Goal: Find specific page/section: Find specific page/section

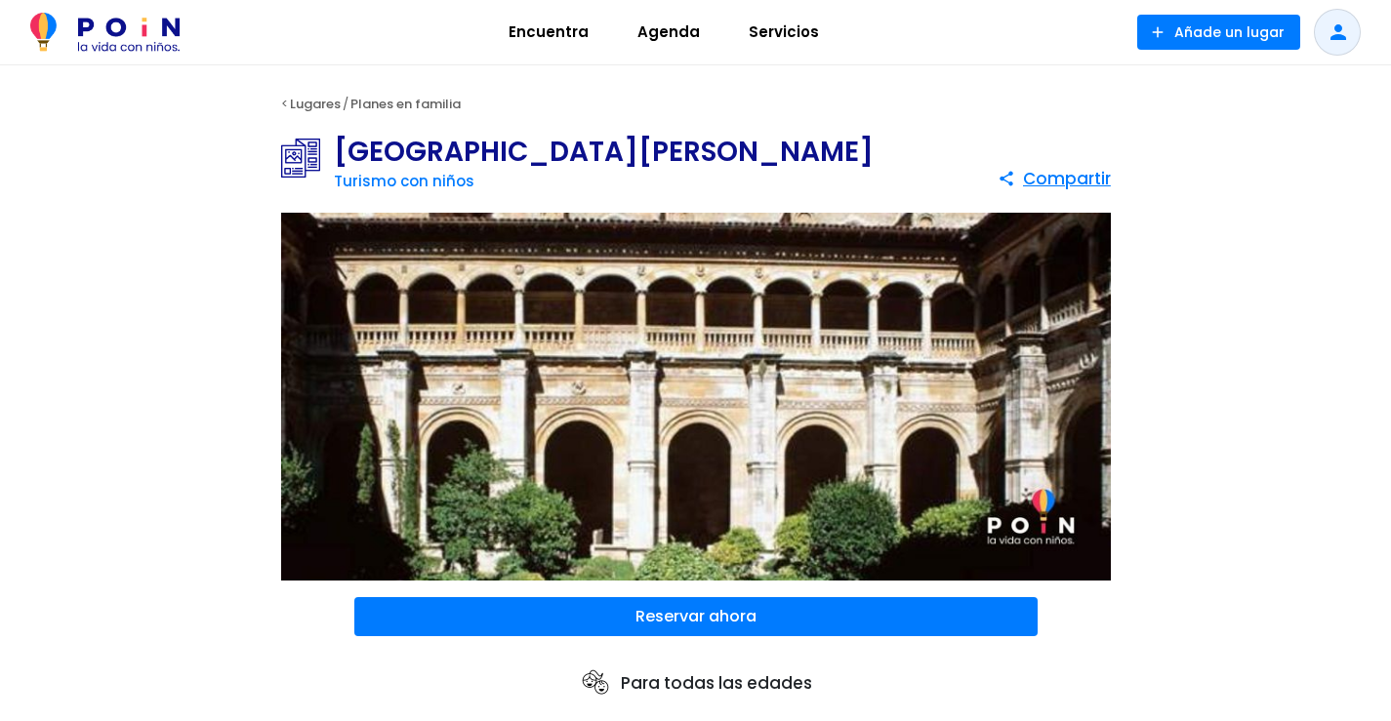
click at [671, 34] on span "Agenda" at bounding box center [669, 32] width 80 height 31
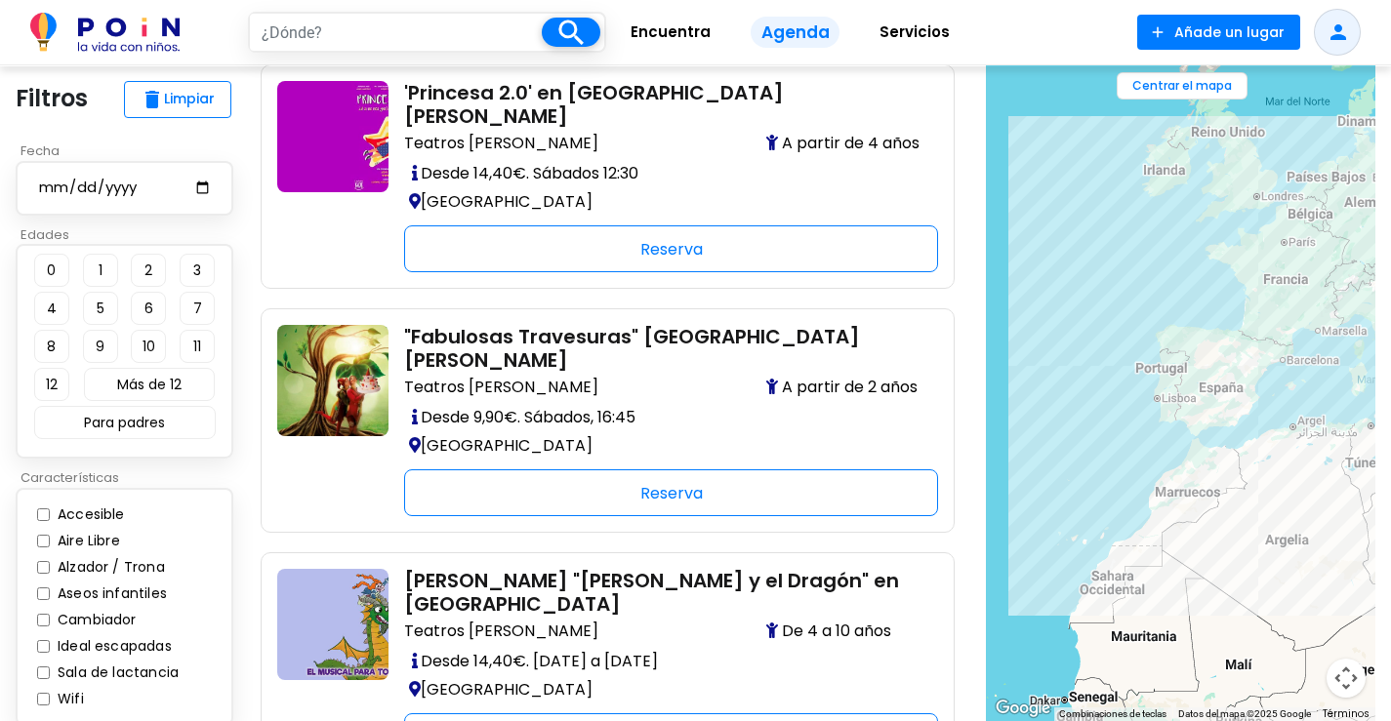
scroll to position [98, 0]
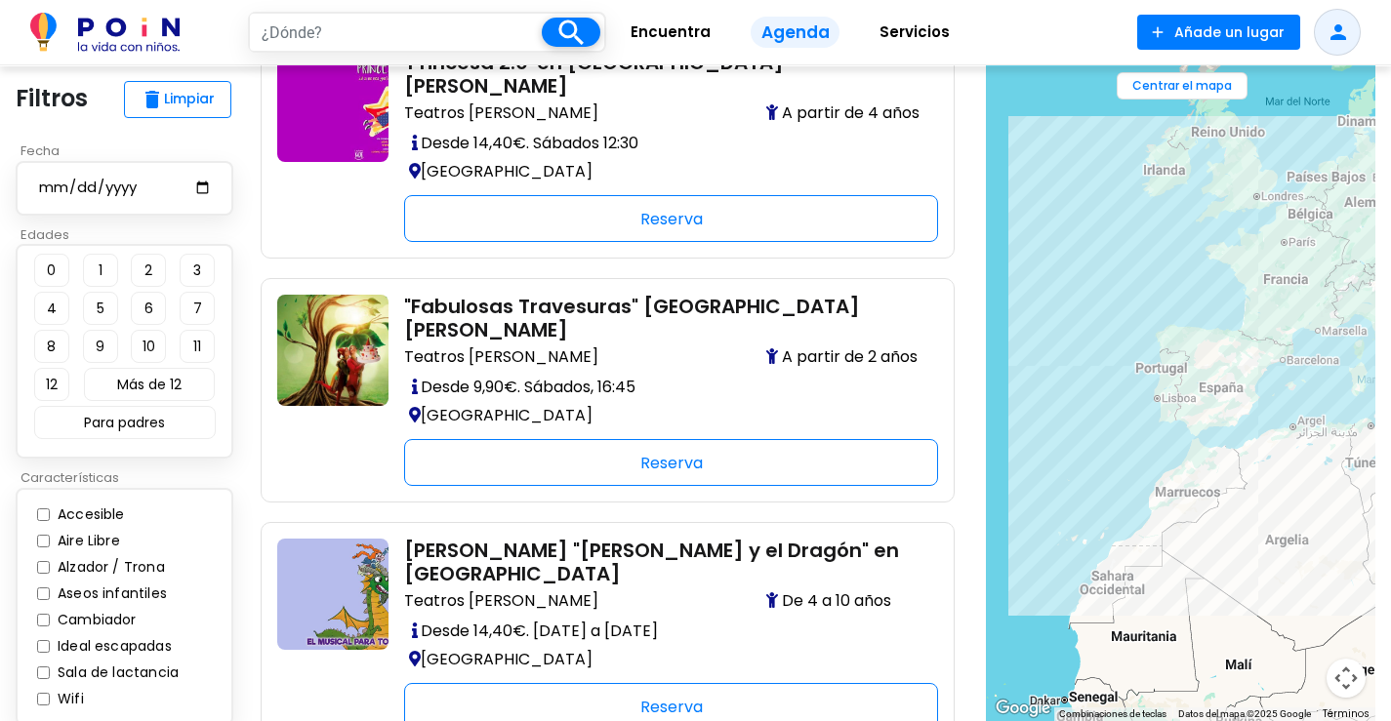
click at [201, 187] on input "date" at bounding box center [124, 188] width 175 height 24
type input "[DATE]"
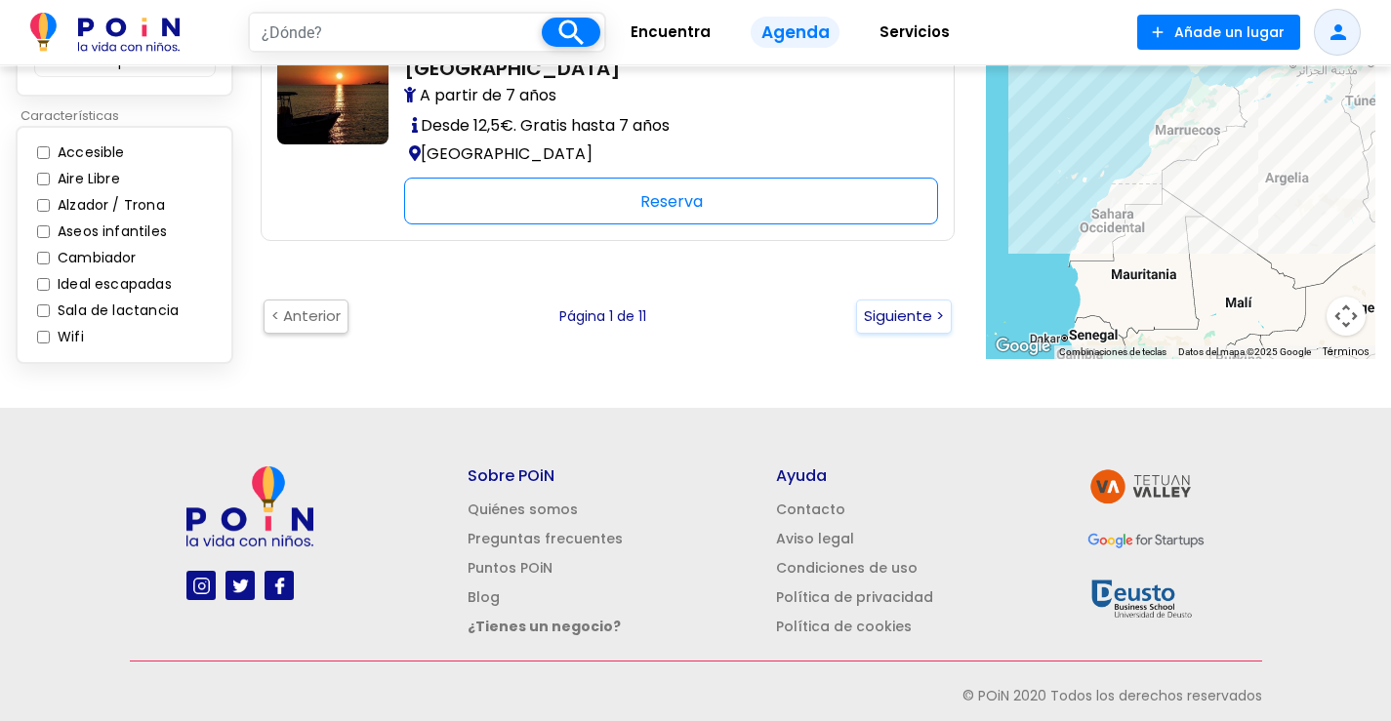
scroll to position [4490, 0]
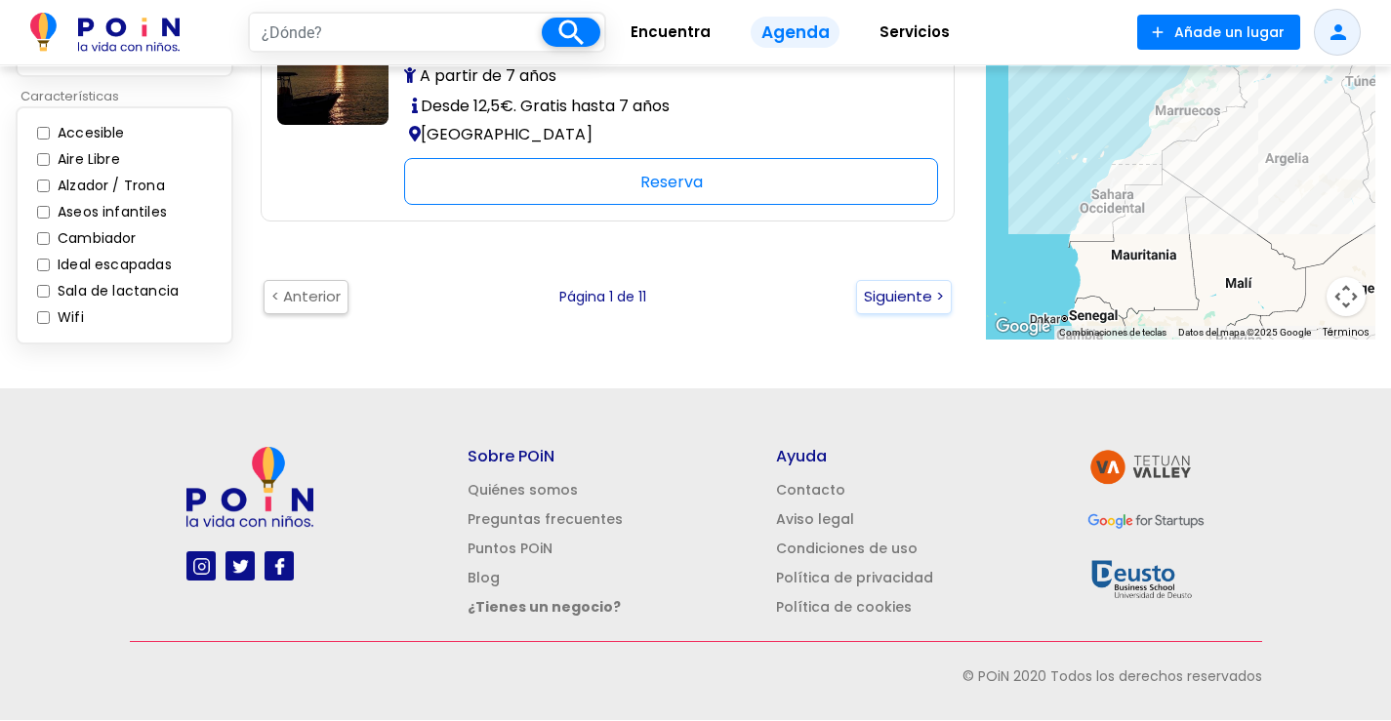
scroll to position [98, 0]
